Goal: Information Seeking & Learning: Learn about a topic

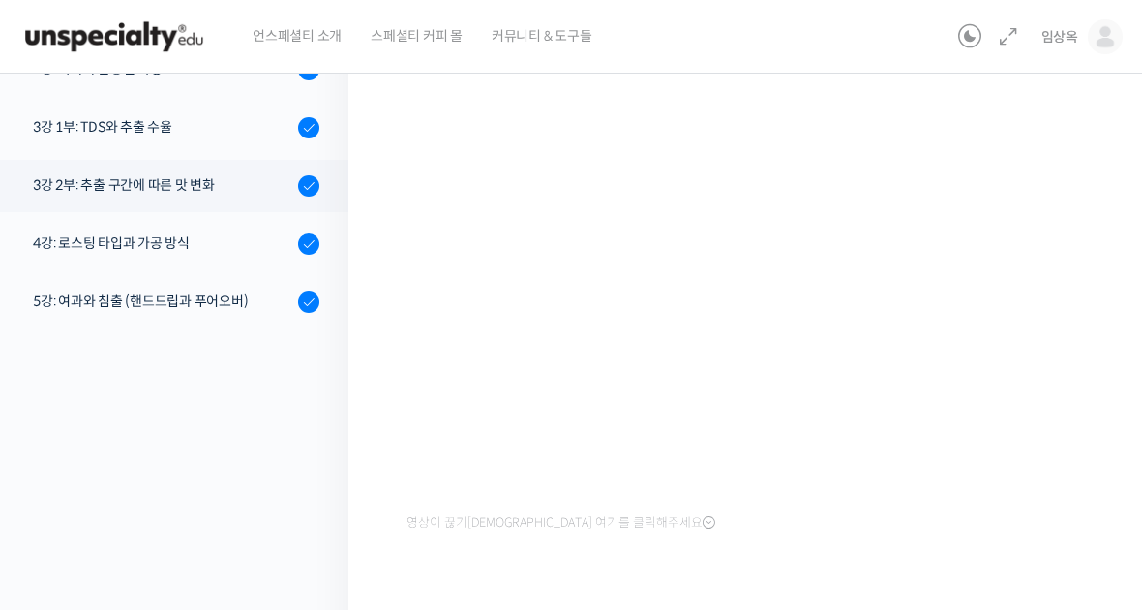
scroll to position [255, 0]
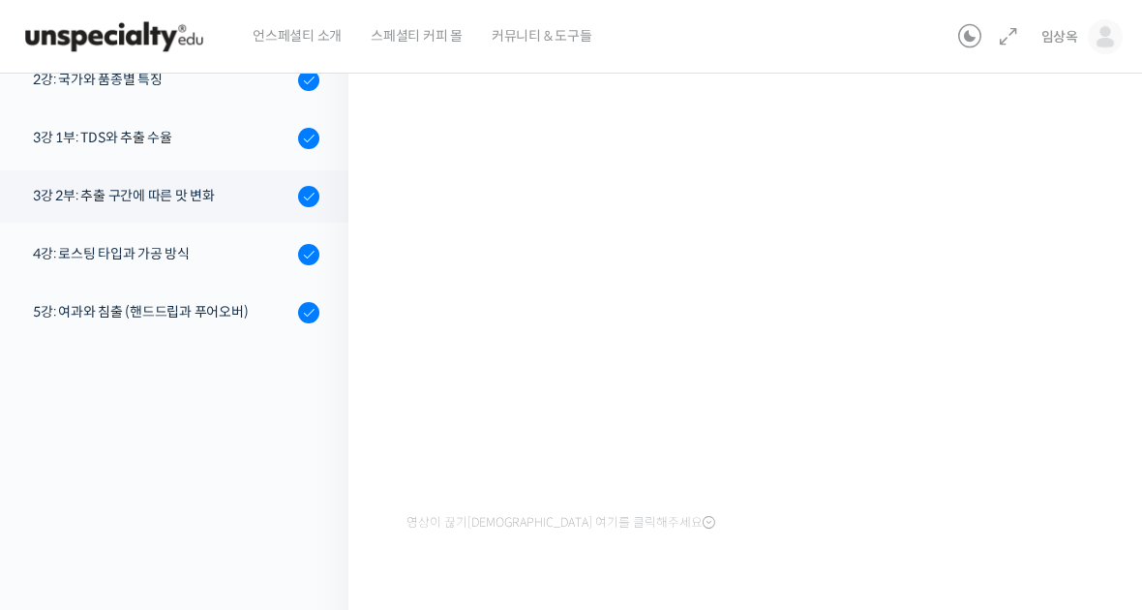
click at [110, 47] on img at bounding box center [114, 37] width 190 height 58
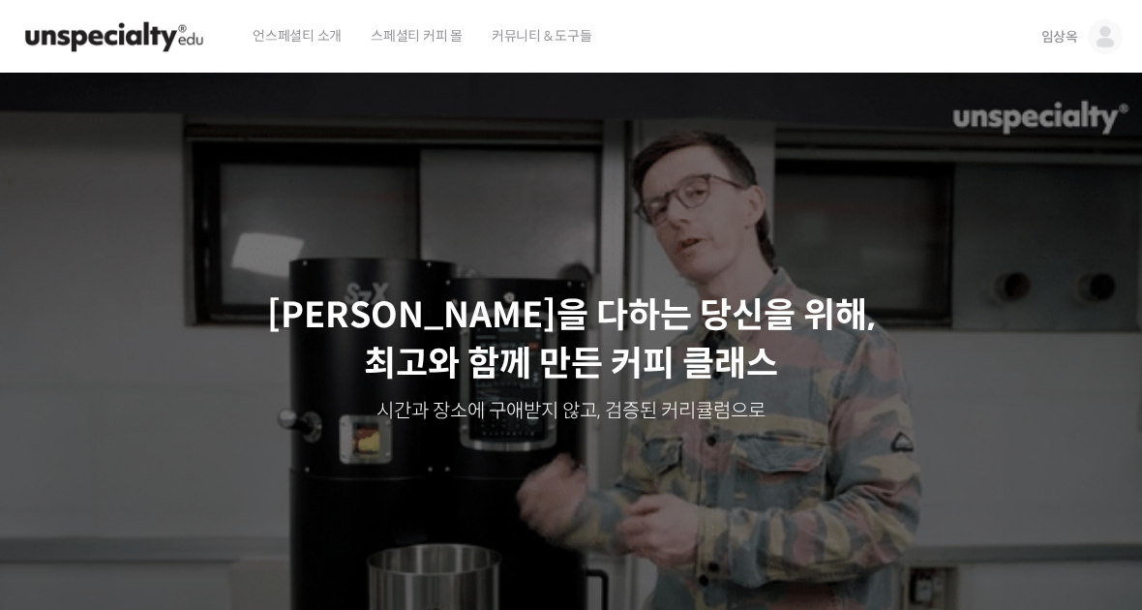
click at [1071, 28] on span "임상옥" at bounding box center [1060, 36] width 37 height 17
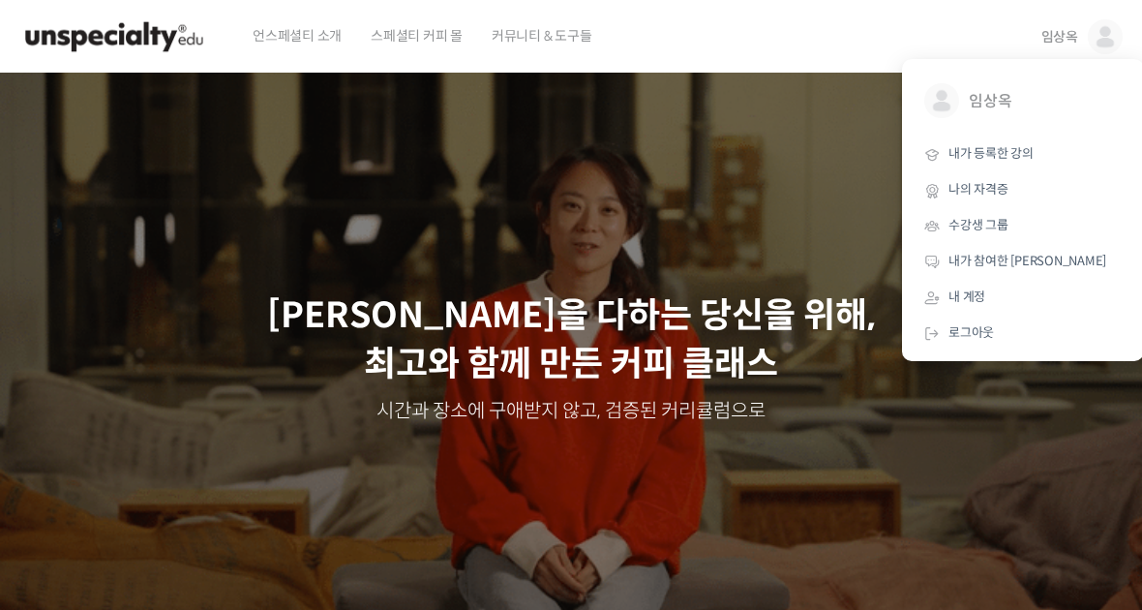
click at [1021, 144] on link "내가 등록한 강의" at bounding box center [1023, 155] width 227 height 36
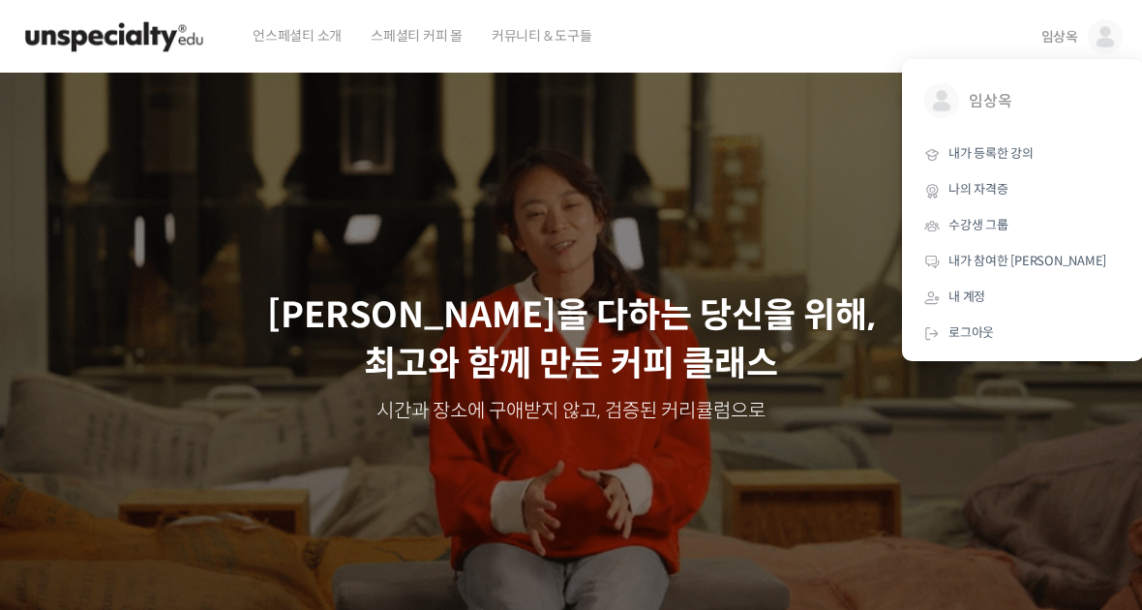
click at [992, 154] on span "내가 등록한 강의" at bounding box center [991, 153] width 85 height 16
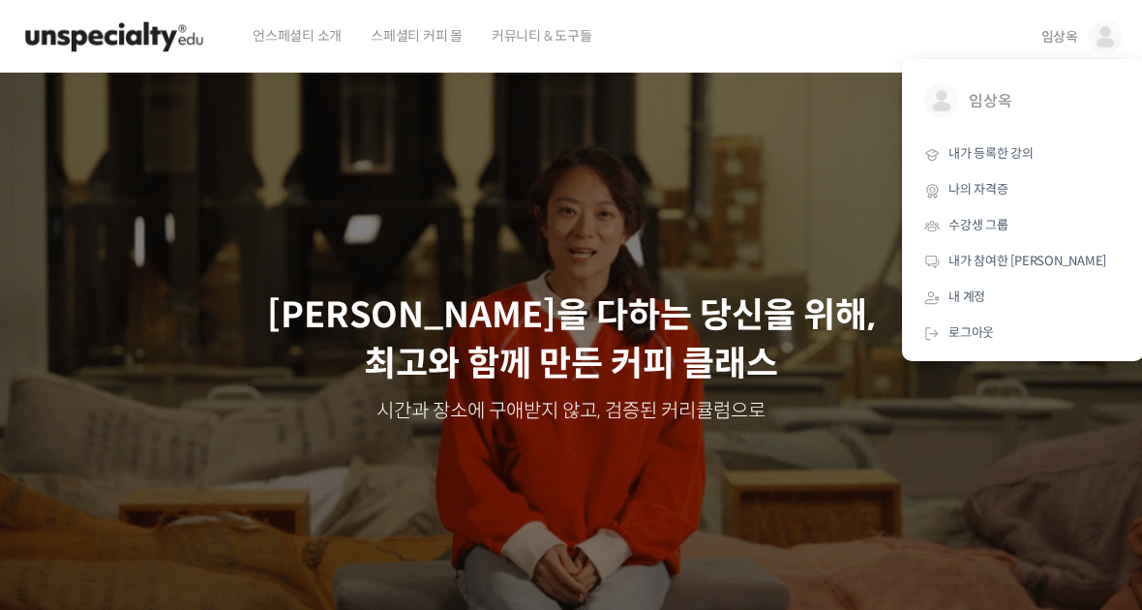
click at [1004, 96] on span "임상옥" at bounding box center [1040, 101] width 143 height 37
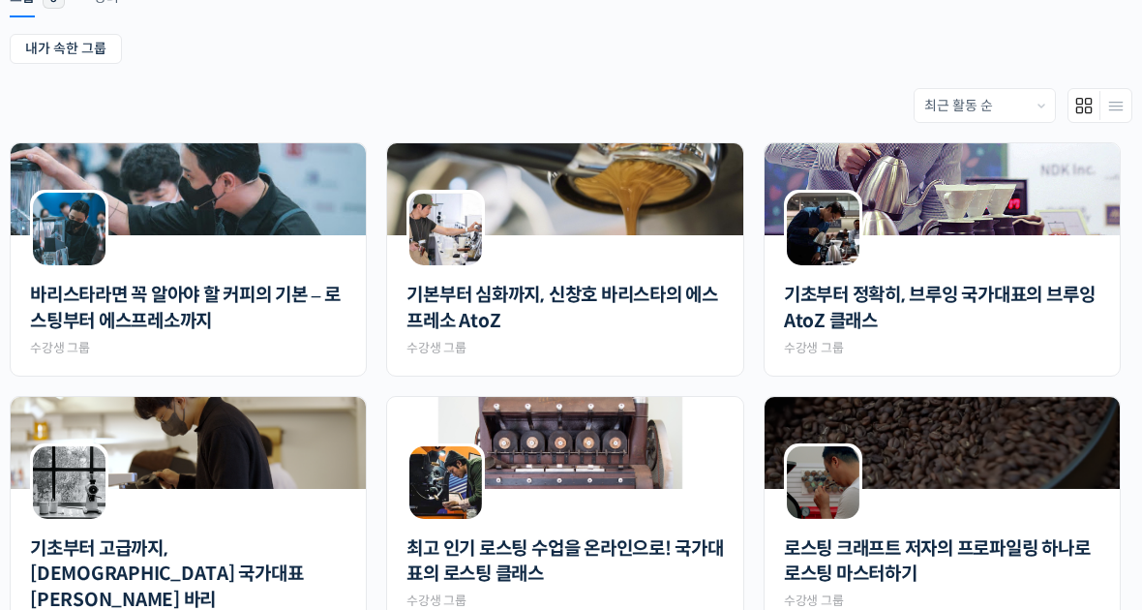
scroll to position [350, 0]
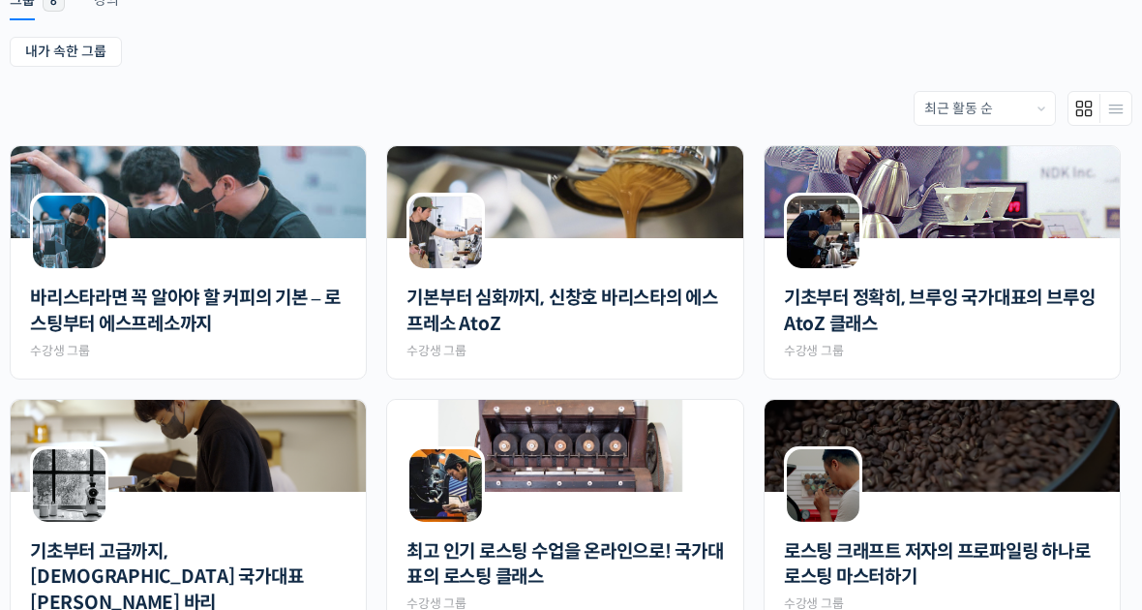
click at [182, 321] on link "바리스타라면 꼭 알아야 할 커피의 기본 – 로스팅부터 에스프레소까지" at bounding box center [188, 311] width 317 height 51
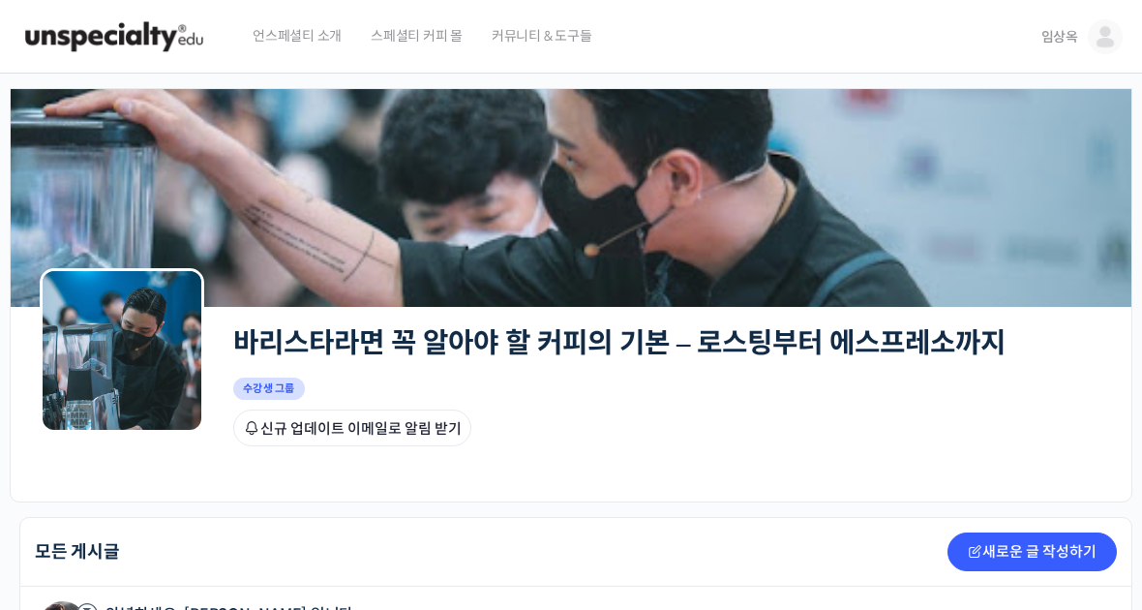
click at [1069, 32] on span "임상옥" at bounding box center [1060, 36] width 37 height 17
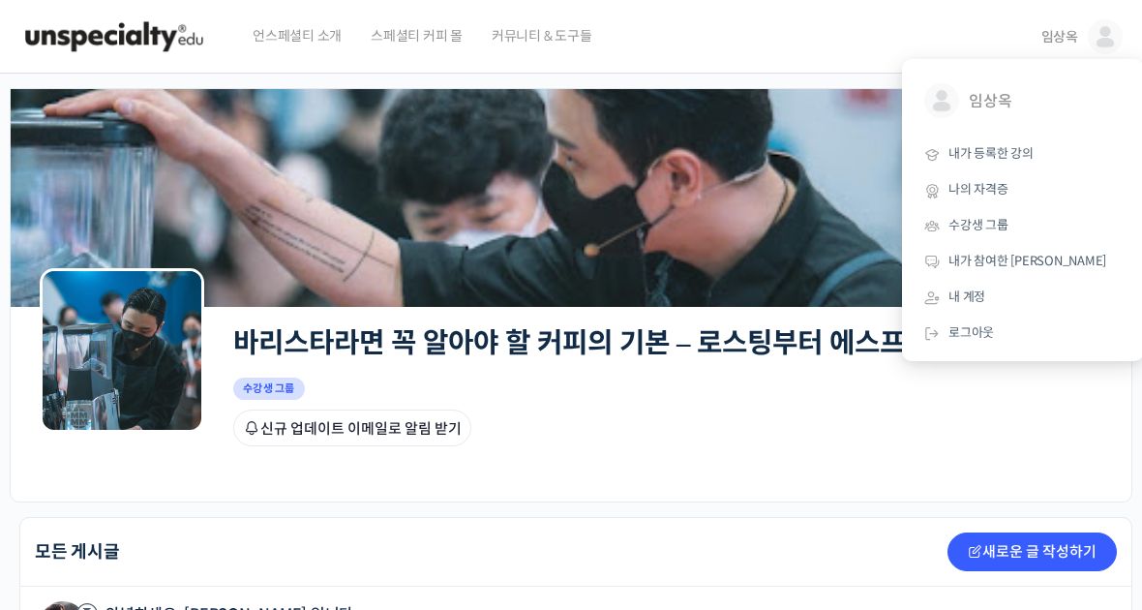
click at [1007, 150] on span "내가 등록한 강의" at bounding box center [991, 153] width 85 height 16
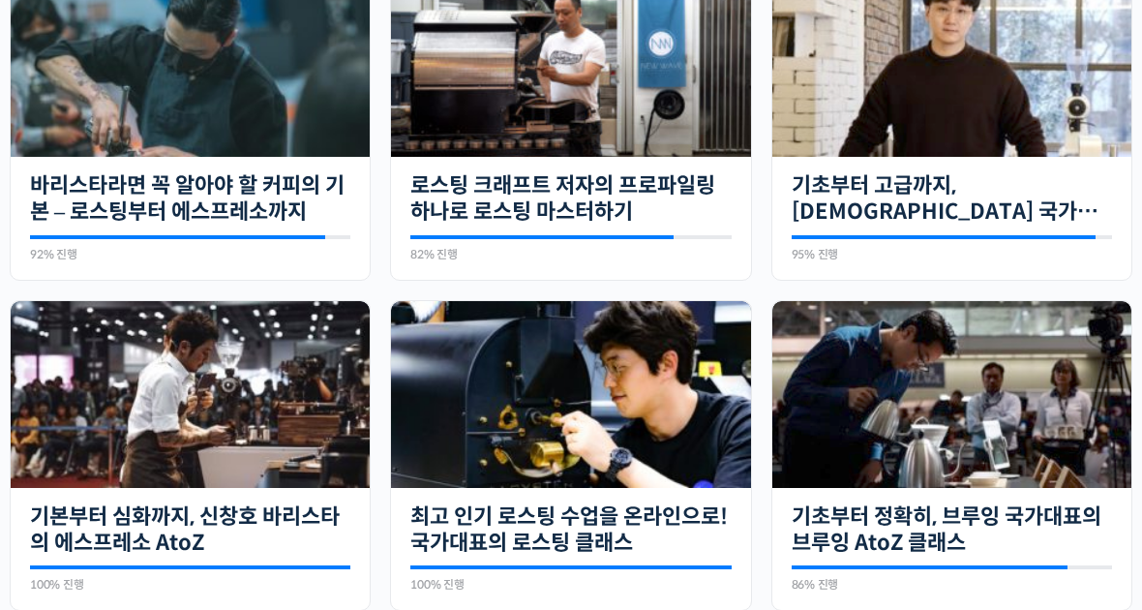
scroll to position [528, 0]
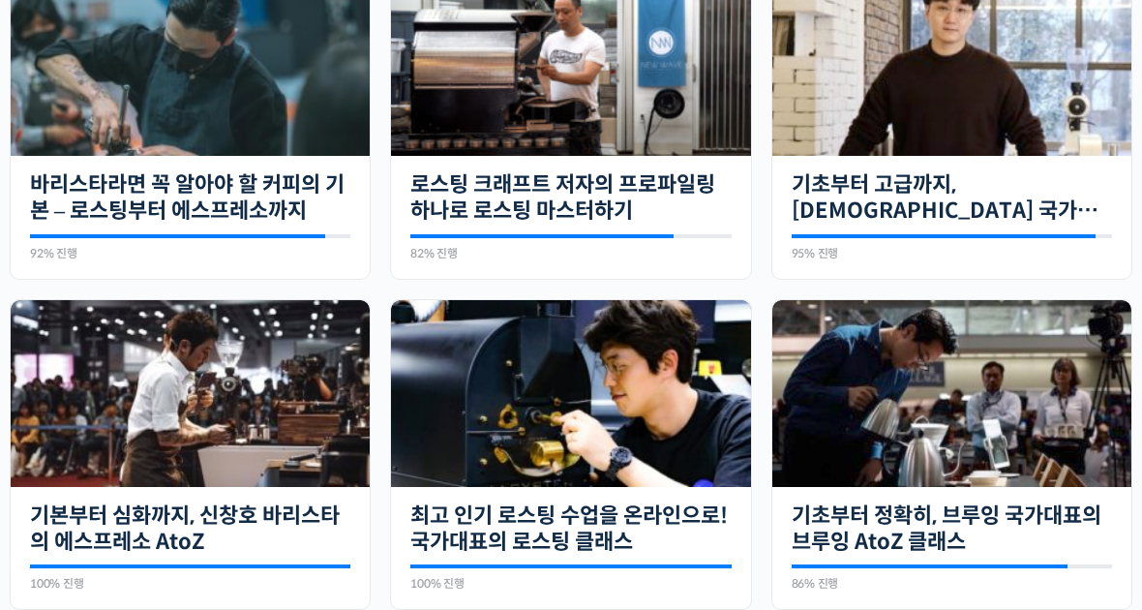
click at [233, 156] on img at bounding box center [190, 62] width 359 height 187
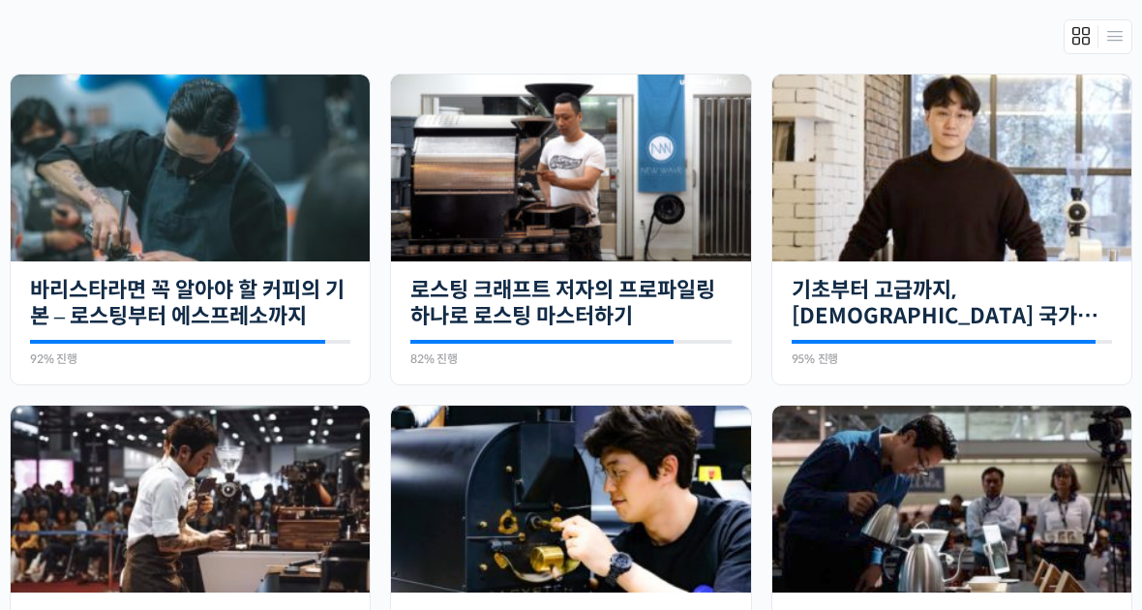
scroll to position [421, 0]
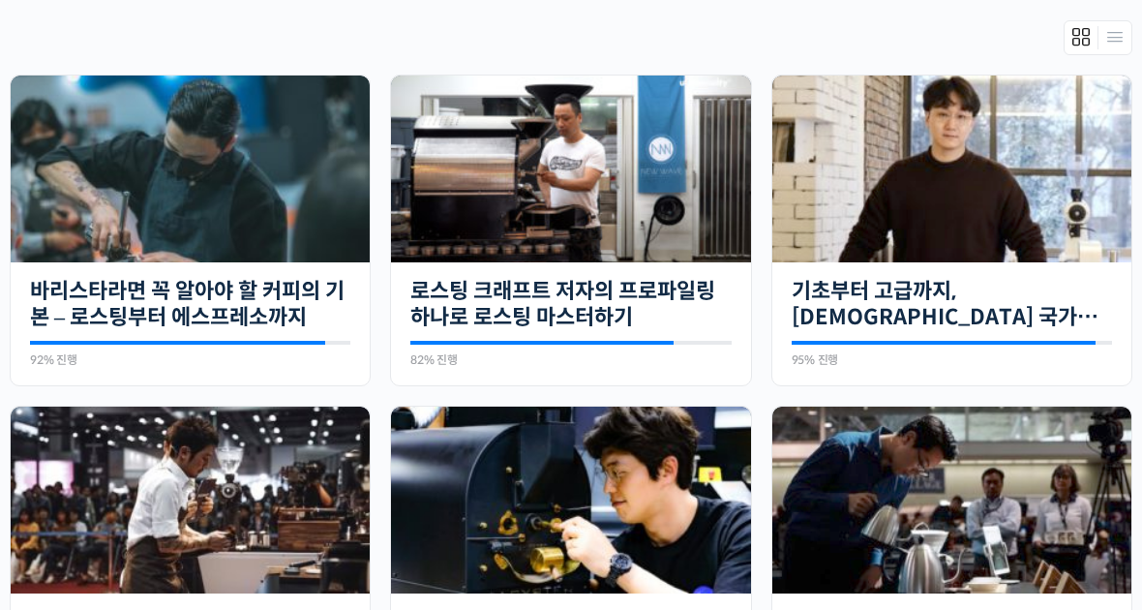
click at [610, 273] on div "17개의 수업 로스팅 크래프트 저자의 프로파일링 하나로 로스팅 마스터하기 82% 진행 최근 활동: 2022년 09월 12일 11:31 오후 유…" at bounding box center [570, 323] width 359 height 123
click at [623, 171] on img at bounding box center [570, 169] width 359 height 202
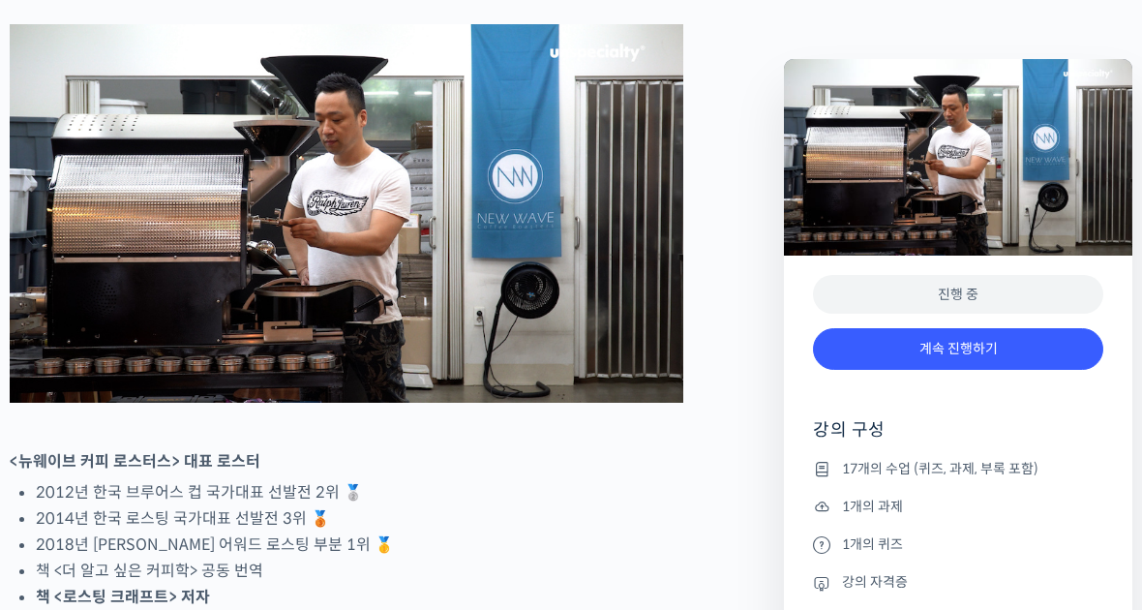
scroll to position [913, 0]
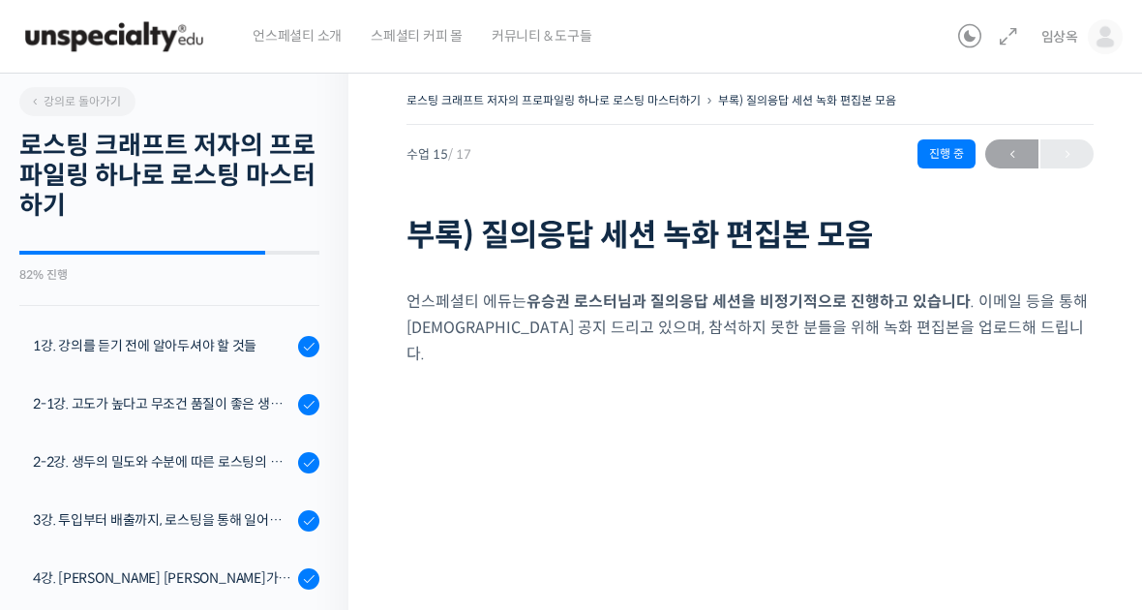
click at [236, 392] on link "2-1강. 고도가 높다고 무조건 품질이 좋은 생두가 아닌 이유 (로스팅을 위한 생두 이론 Part 1)" at bounding box center [169, 405] width 358 height 52
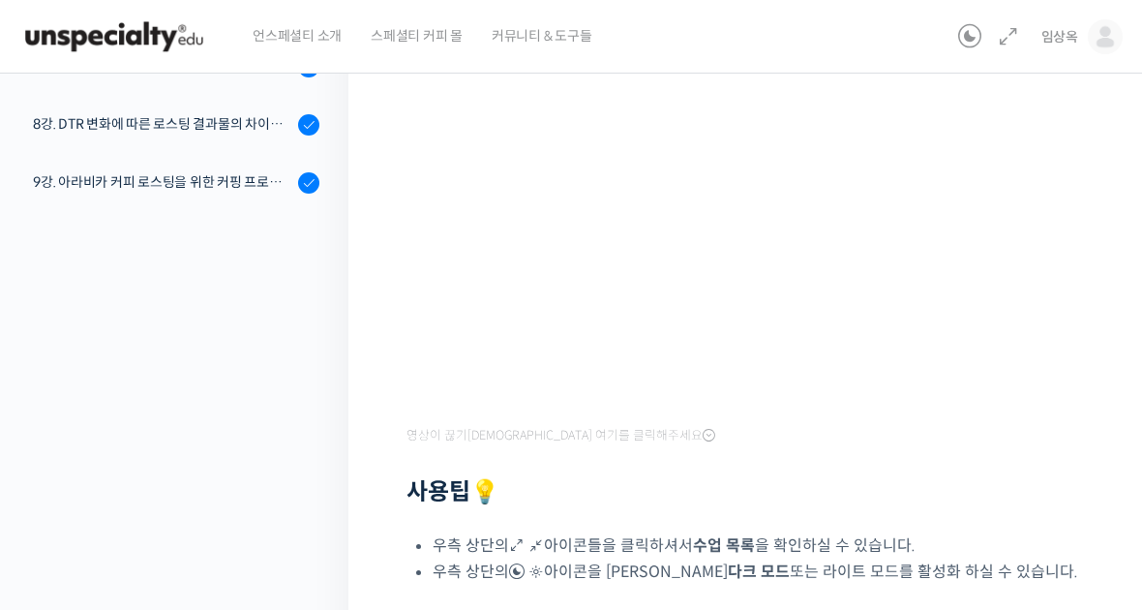
scroll to position [374, 0]
